Goal: Task Accomplishment & Management: Use online tool/utility

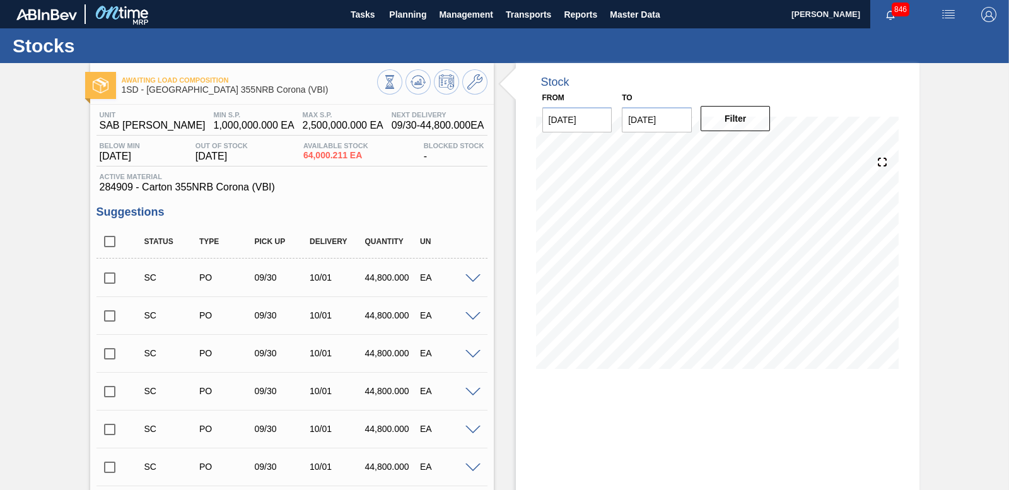
scroll to position [2104, 0]
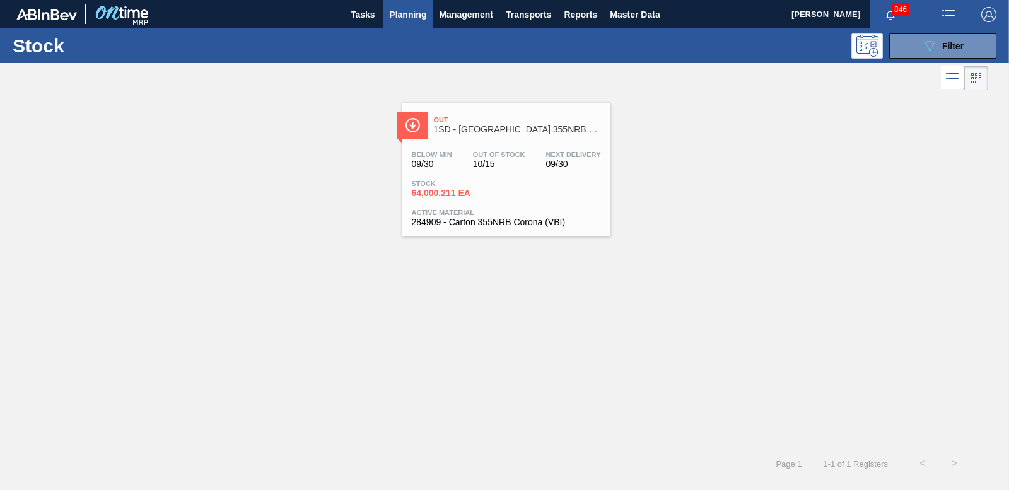
click at [407, 11] on span "Planning" at bounding box center [407, 14] width 37 height 15
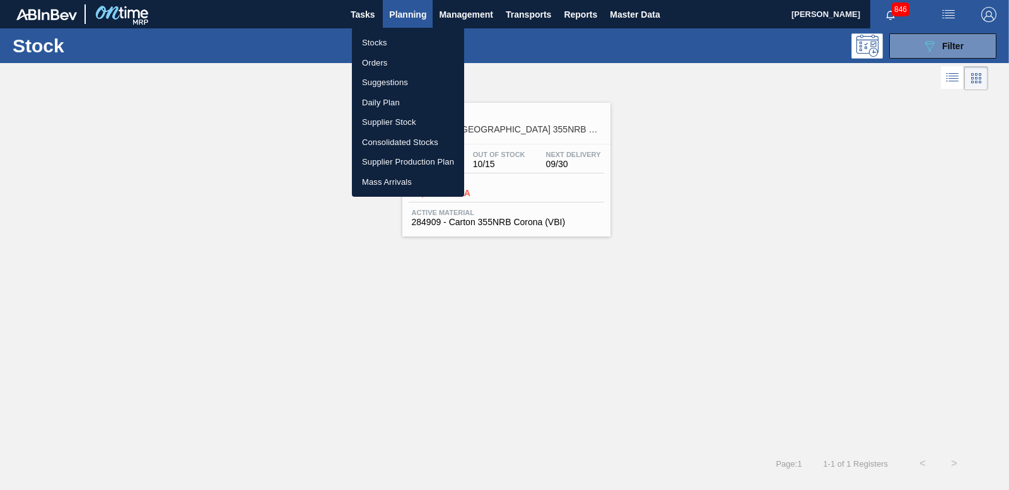
click at [372, 63] on li "Orders" at bounding box center [408, 63] width 112 height 20
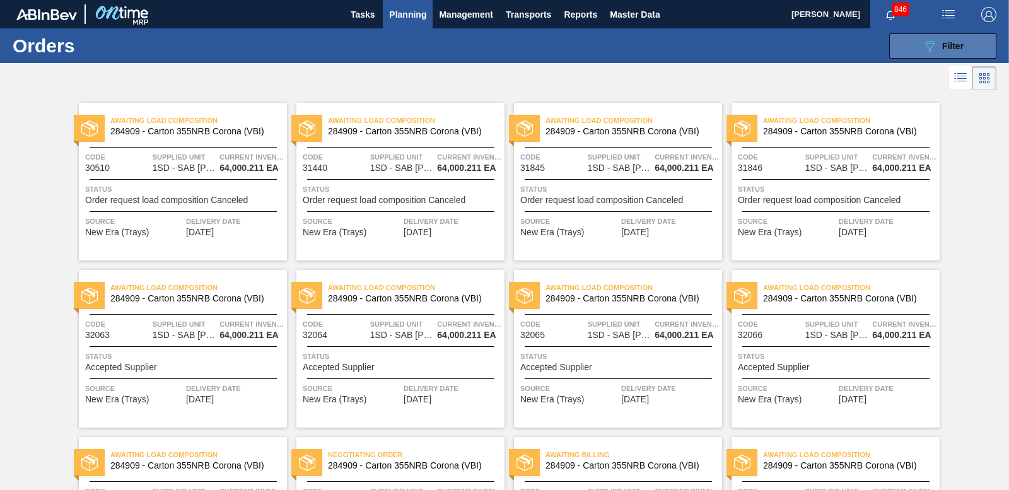
click at [935, 49] on div "089F7B8B-B2A5-4AFE-B5C0-19BA573D28AC Filter" at bounding box center [943, 45] width 42 height 15
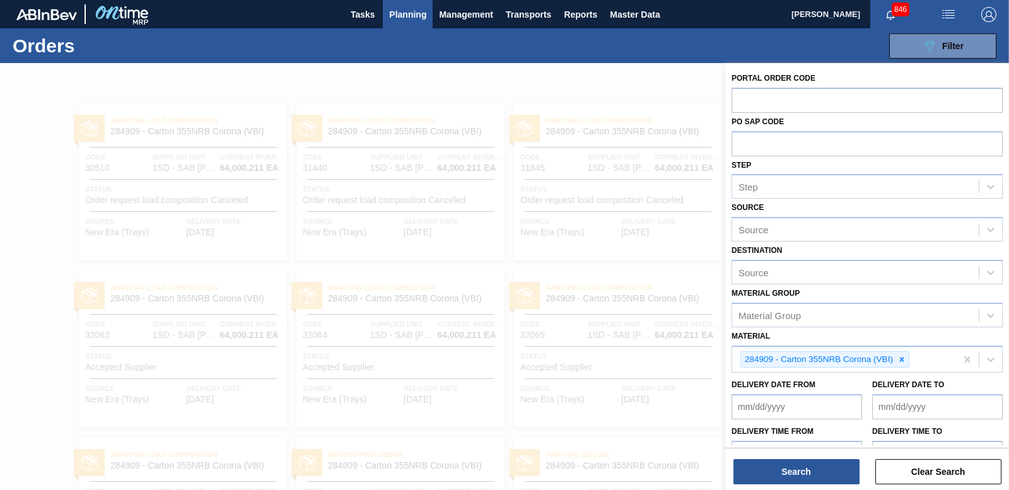
drag, startPoint x: 903, startPoint y: 363, endPoint x: 892, endPoint y: 340, distance: 25.7
click at [902, 363] on icon at bounding box center [901, 359] width 9 height 9
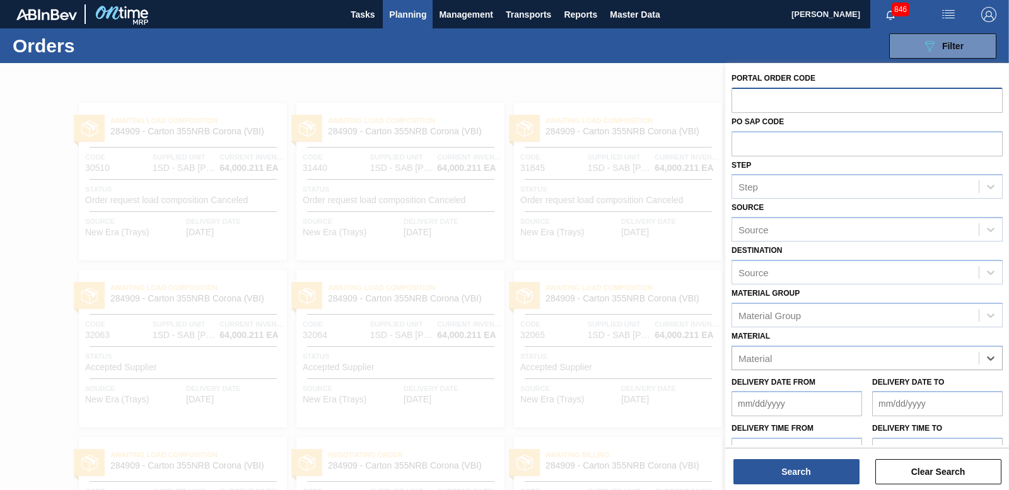
click at [762, 96] on input "text" at bounding box center [866, 100] width 271 height 24
paste input "32071"
type input "32071"
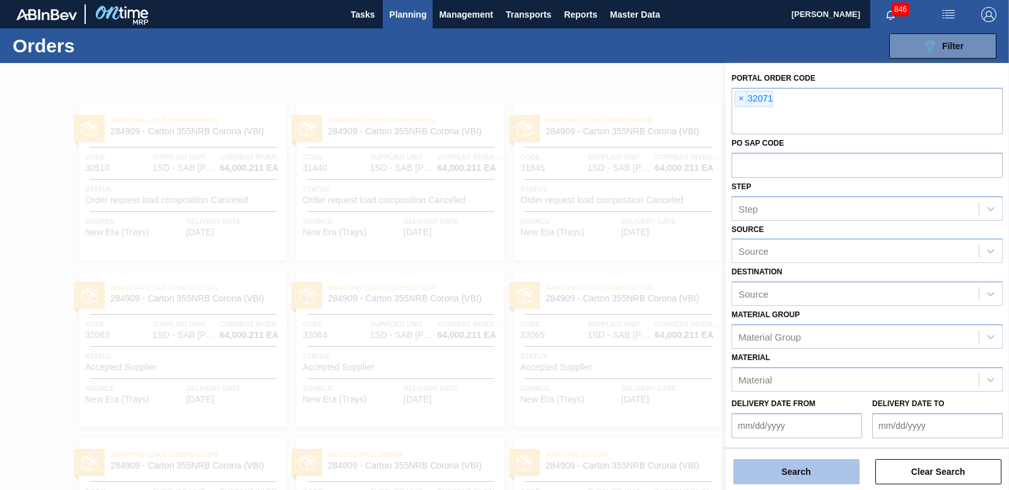
click at [758, 465] on button "Search" at bounding box center [796, 471] width 126 height 25
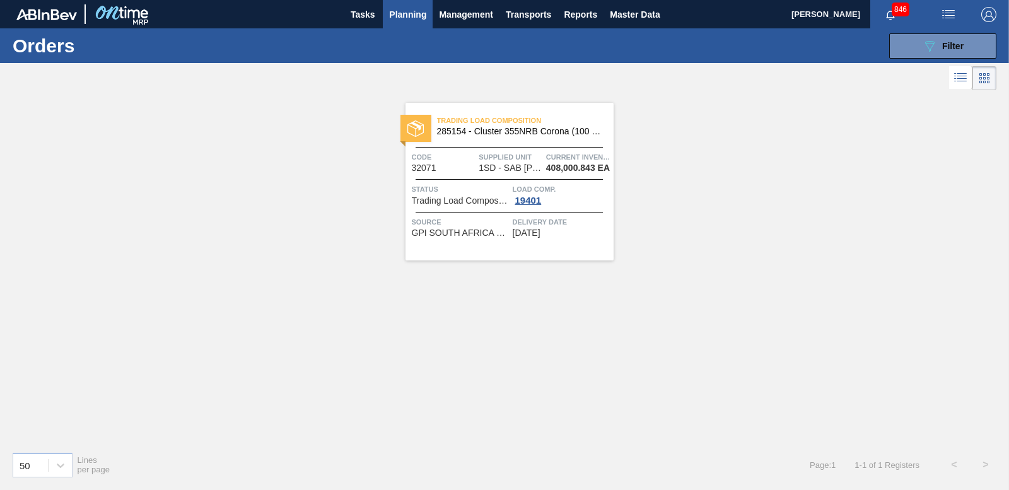
click at [534, 206] on div "Trading Load Composition 285154 - Cluster 355NRB Corona (100 Years) Code 32071 …" at bounding box center [509, 182] width 208 height 158
click at [936, 47] on icon "089F7B8B-B2A5-4AFE-B5C0-19BA573D28AC" at bounding box center [929, 45] width 15 height 15
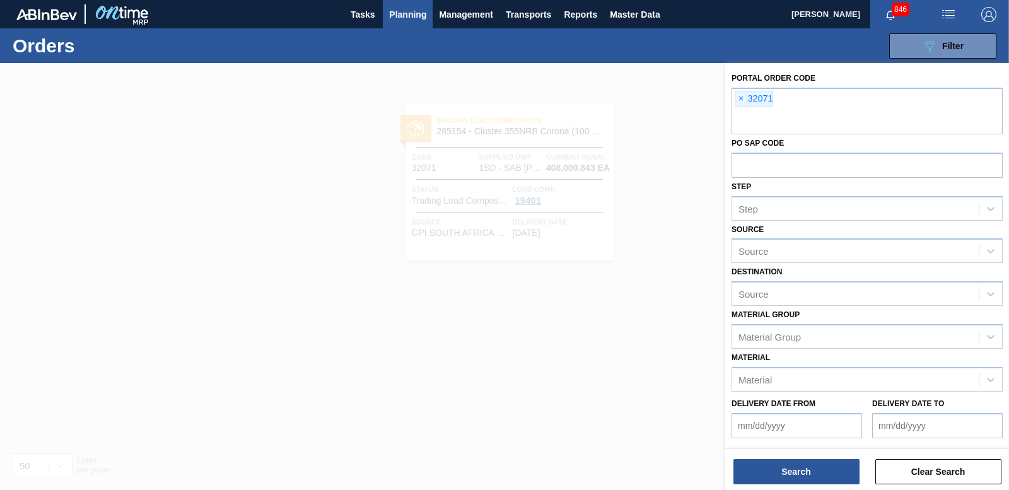
drag, startPoint x: 644, startPoint y: 231, endPoint x: 627, endPoint y: 227, distance: 18.1
click at [644, 230] on div at bounding box center [504, 308] width 1009 height 490
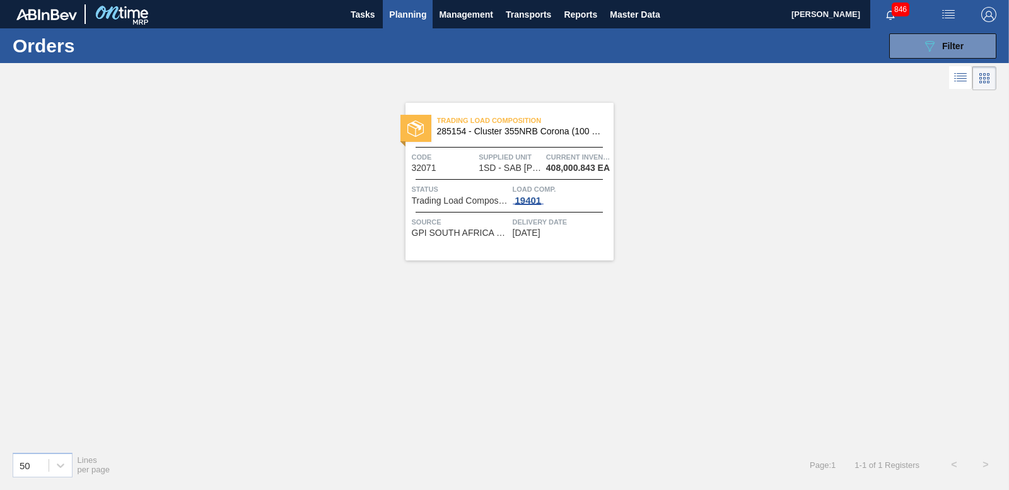
click at [523, 196] on div "19401" at bounding box center [529, 200] width 32 height 10
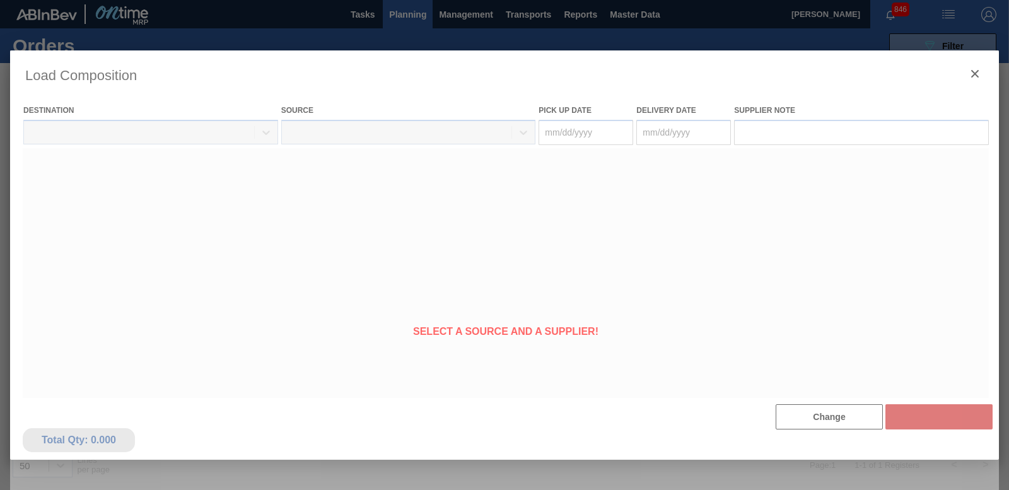
type Date "[DATE]"
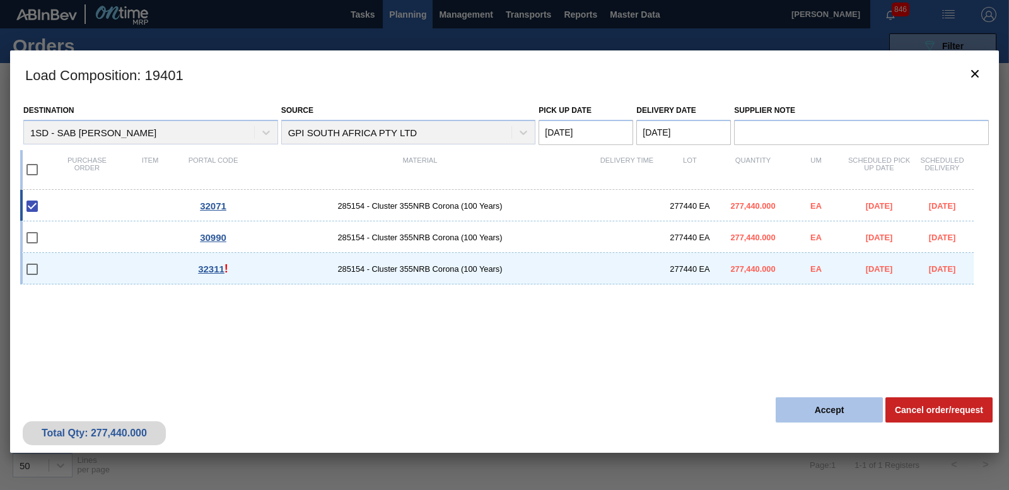
click at [824, 414] on button "Accept" at bounding box center [829, 409] width 107 height 25
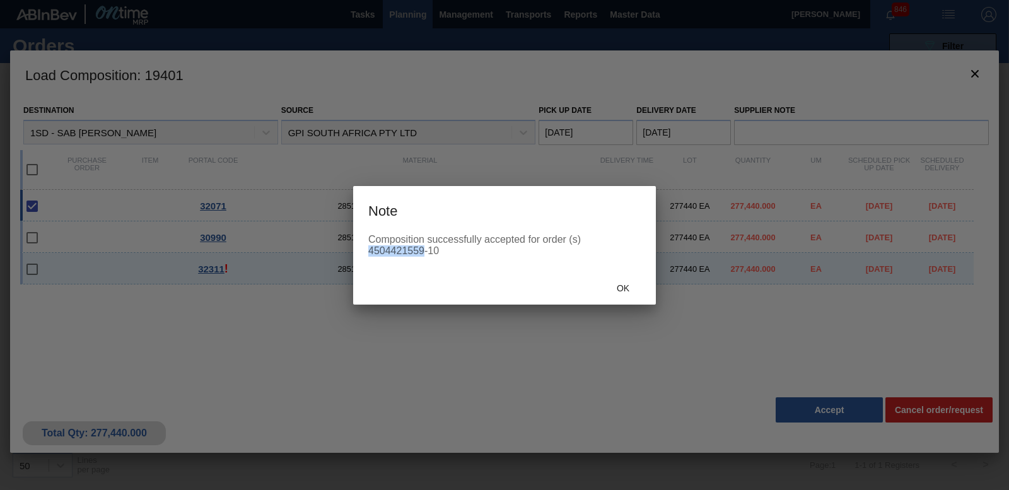
drag, startPoint x: 368, startPoint y: 250, endPoint x: 424, endPoint y: 250, distance: 55.5
click at [424, 250] on div "Composition successfully accepted for order (s) 4504421559-10" at bounding box center [504, 245] width 272 height 23
copy div "4504421559"
click at [627, 286] on span "Ok" at bounding box center [623, 288] width 33 height 10
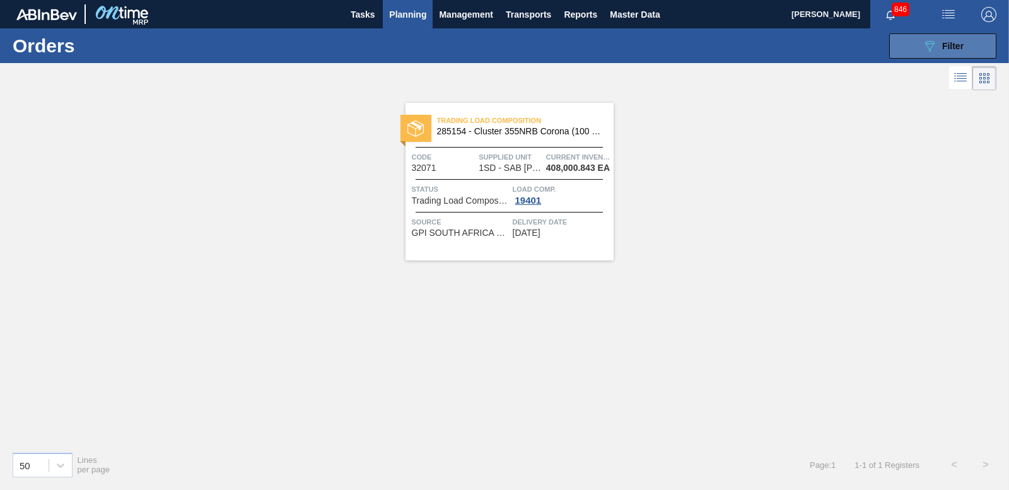
click at [901, 50] on button "089F7B8B-B2A5-4AFE-B5C0-19BA573D28AC Filter" at bounding box center [942, 45] width 107 height 25
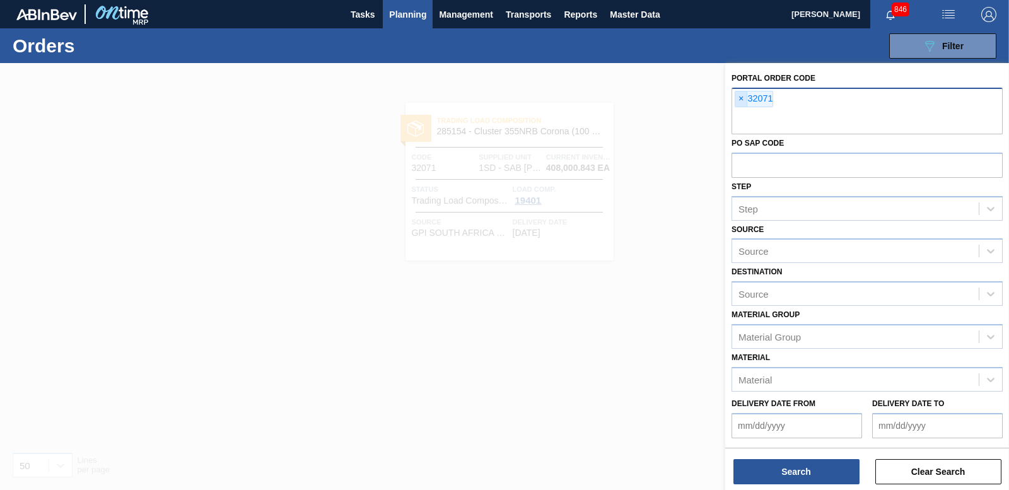
click at [738, 98] on span "×" at bounding box center [741, 98] width 12 height 15
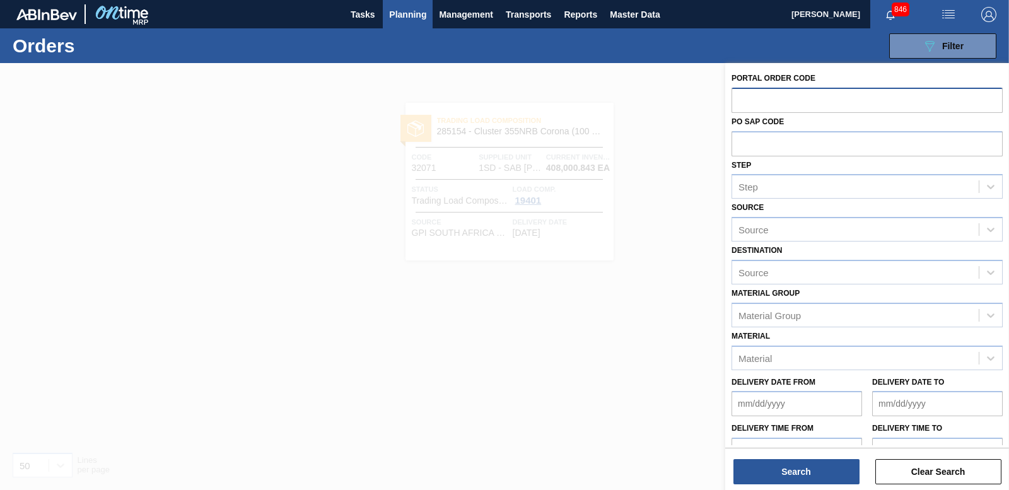
paste input "32311"
type input "32311"
click at [778, 469] on button "Search" at bounding box center [796, 471] width 126 height 25
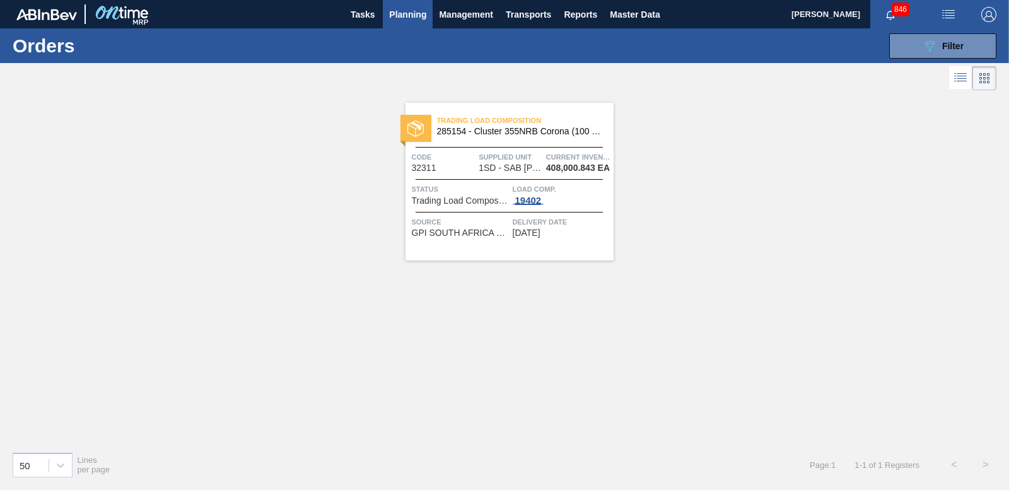
click at [528, 199] on div "19402" at bounding box center [529, 200] width 32 height 10
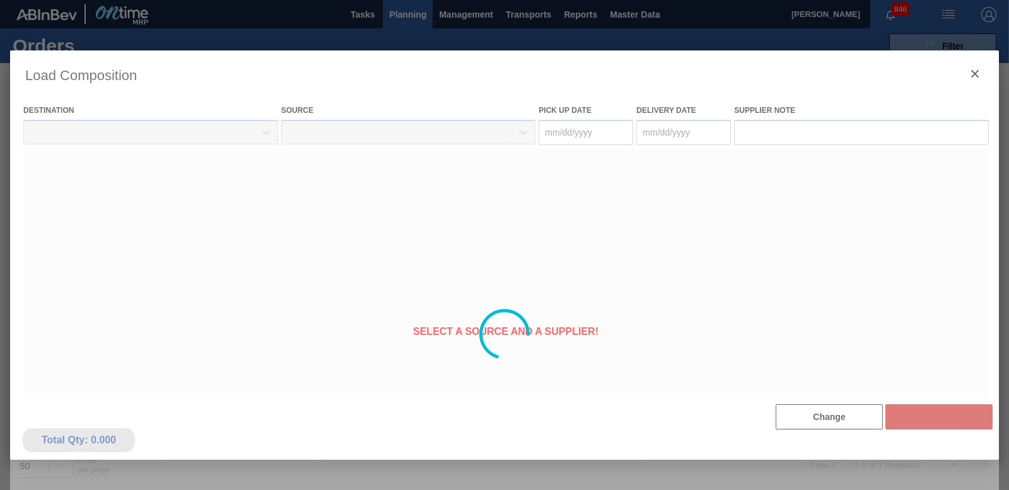
type Date "[DATE]"
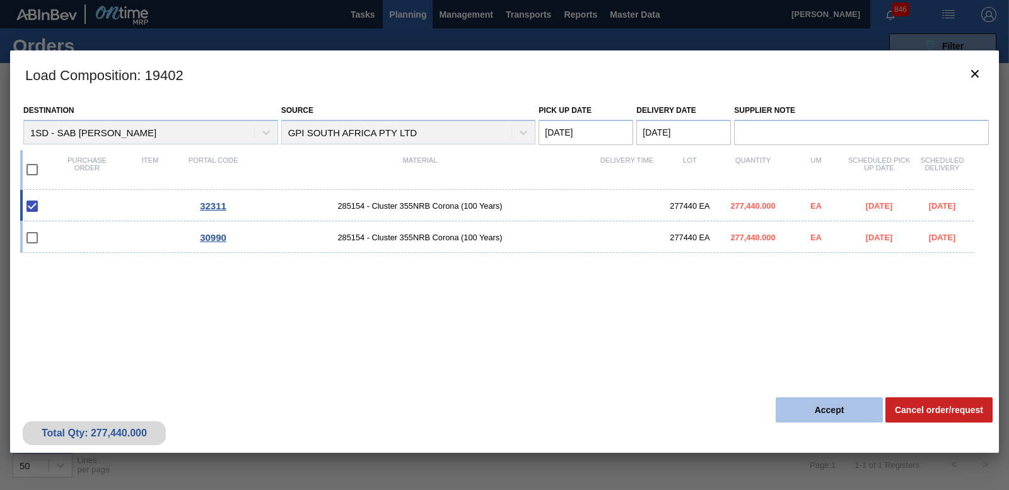
click at [825, 419] on button "Accept" at bounding box center [829, 409] width 107 height 25
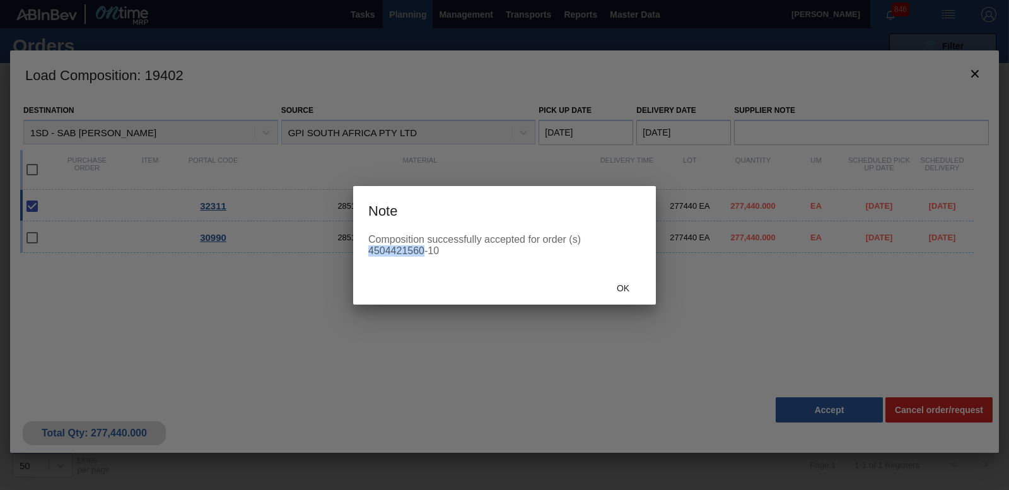
drag, startPoint x: 368, startPoint y: 250, endPoint x: 423, endPoint y: 249, distance: 54.9
click at [423, 249] on div "Composition successfully accepted for order (s) 4504421560-10" at bounding box center [504, 245] width 272 height 23
copy div "4504421560"
click at [614, 284] on span "Ok" at bounding box center [623, 288] width 33 height 10
